Goal: Find specific page/section: Find specific page/section

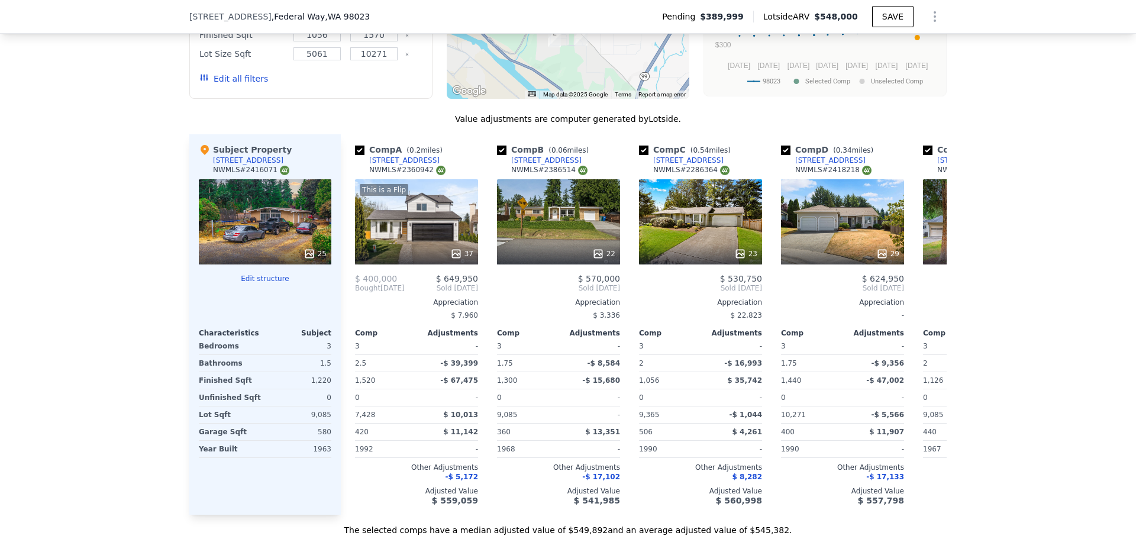
scroll to position [1238, 0]
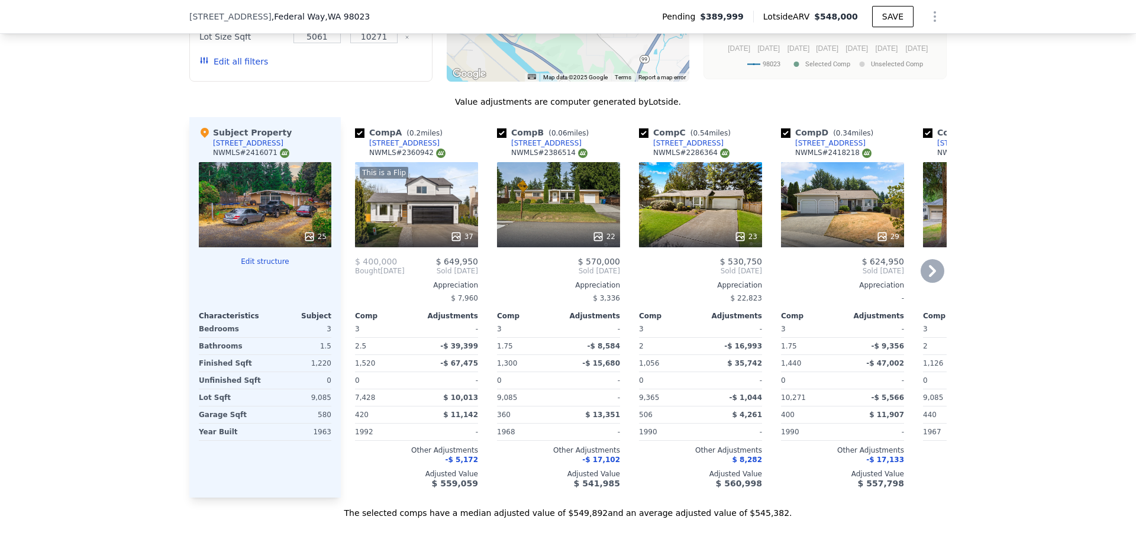
drag, startPoint x: 566, startPoint y: 151, endPoint x: 508, endPoint y: 151, distance: 58.0
click at [508, 151] on div "Comp B ( 0.06 miles) [STREET_ADDRESS] # 2386514" at bounding box center [558, 144] width 123 height 35
copy div "[STREET_ADDRESS]"
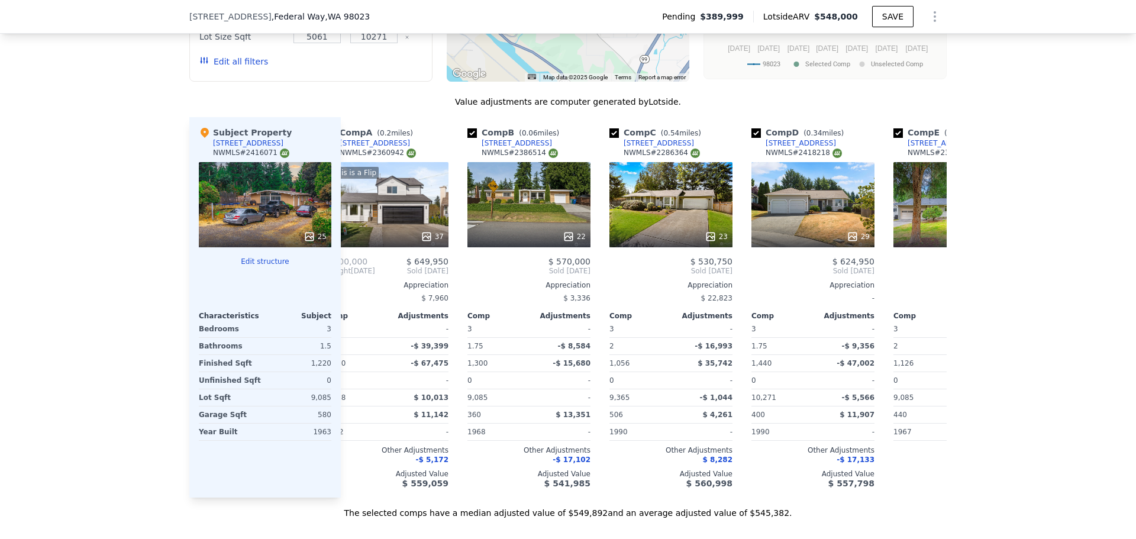
scroll to position [0, 0]
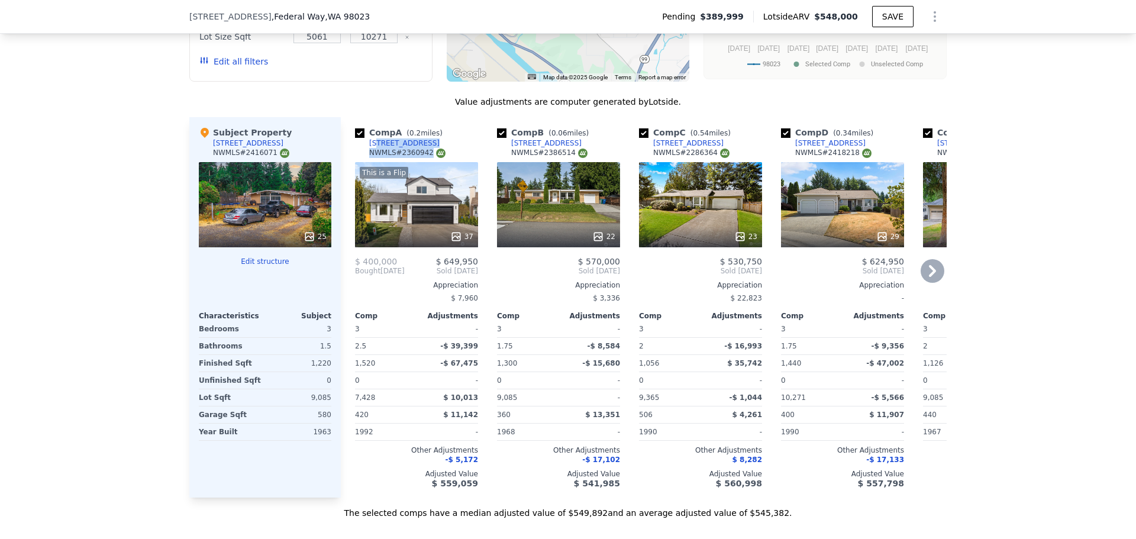
drag, startPoint x: 420, startPoint y: 151, endPoint x: 369, endPoint y: 151, distance: 50.9
click at [369, 151] on div "Comp A ( 0.2 miles) [STREET_ADDRESS] # 2360942" at bounding box center [416, 144] width 123 height 35
click at [425, 150] on div "Comp A ( 0.2 miles) [STREET_ADDRESS] # 2360942" at bounding box center [416, 144] width 123 height 35
drag, startPoint x: 420, startPoint y: 150, endPoint x: 365, endPoint y: 150, distance: 55.0
click at [365, 150] on div "Comp A ( 0.2 miles) [STREET_ADDRESS] # 2360942" at bounding box center [416, 144] width 123 height 35
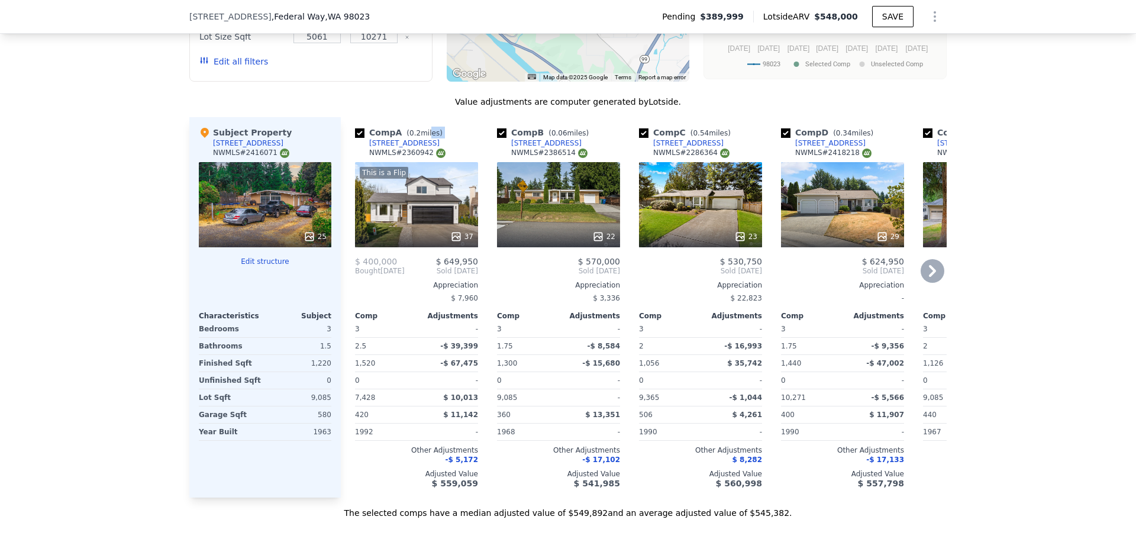
click at [429, 150] on div "Comp A ( 0.2 miles) [STREET_ADDRESS] # 2360942" at bounding box center [416, 144] width 123 height 35
drag, startPoint x: 418, startPoint y: 149, endPoint x: 366, endPoint y: 150, distance: 52.1
click at [366, 150] on div "Comp A ( 0.2 miles) [STREET_ADDRESS] # 2360942" at bounding box center [416, 144] width 123 height 35
copy div "[STREET_ADDRESS]"
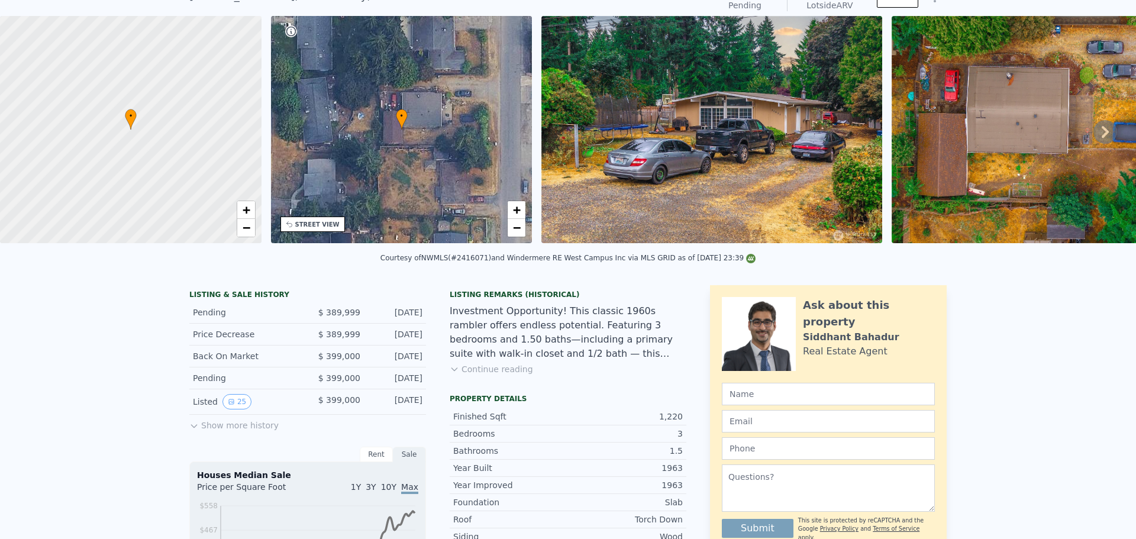
scroll to position [4, 0]
